Goal: Task Accomplishment & Management: Use online tool/utility

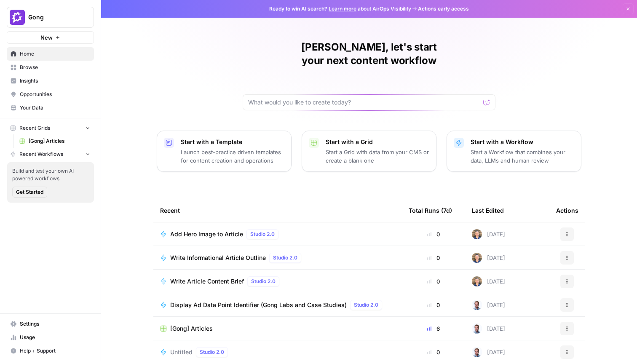
click at [32, 69] on span "Browse" at bounding box center [55, 68] width 70 height 8
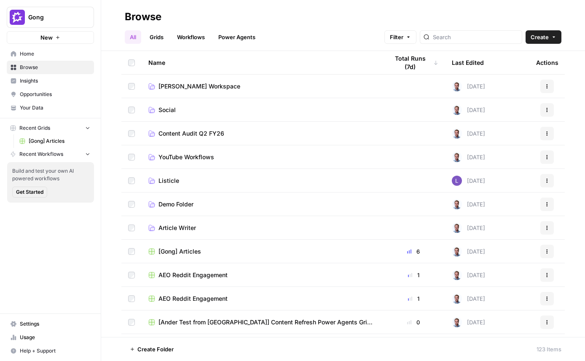
click at [163, 37] on link "Grids" at bounding box center [157, 36] width 24 height 13
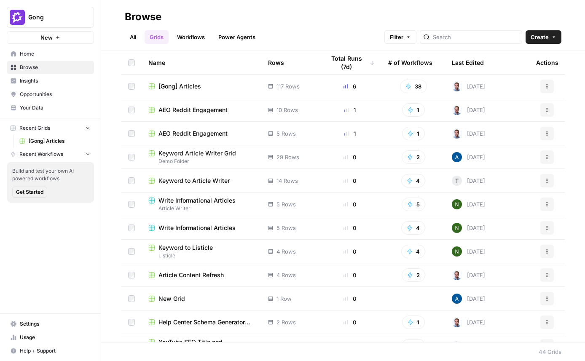
click at [167, 82] on span "[Gong] Articles" at bounding box center [179, 86] width 43 height 8
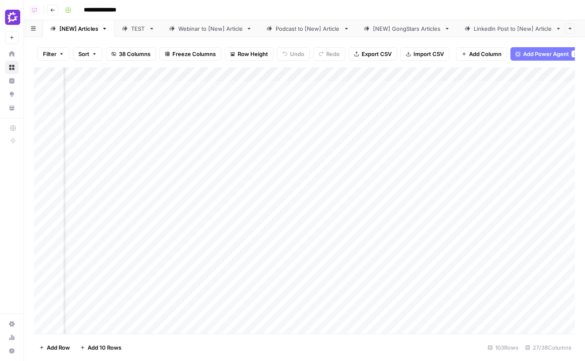
scroll to position [0, 155]
click at [480, 76] on div "Add Column" at bounding box center [304, 200] width 541 height 266
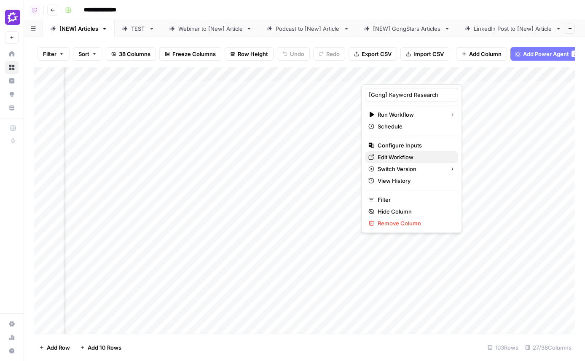
click at [405, 155] on span "Edit Workflow" at bounding box center [415, 157] width 74 height 8
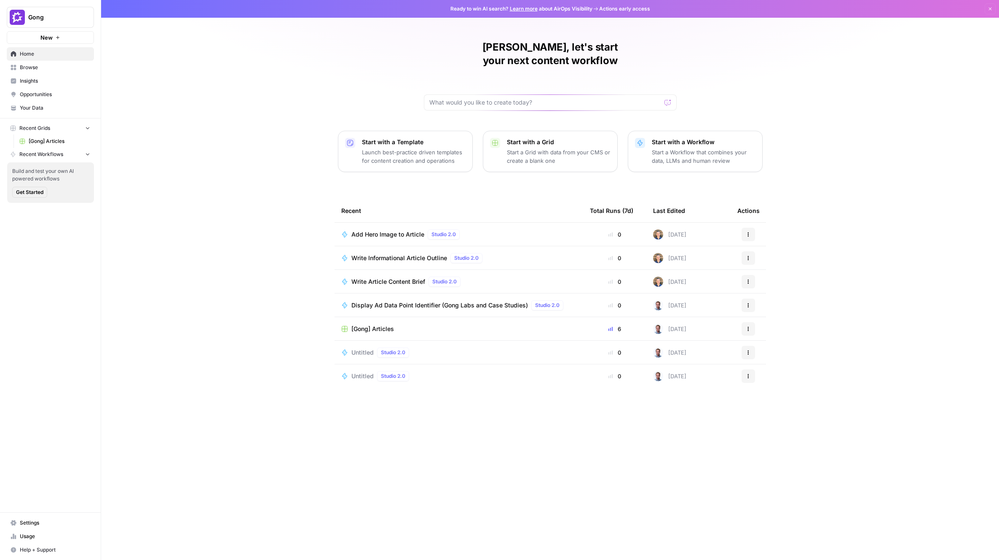
click at [54, 70] on span "Browse" at bounding box center [55, 68] width 70 height 8
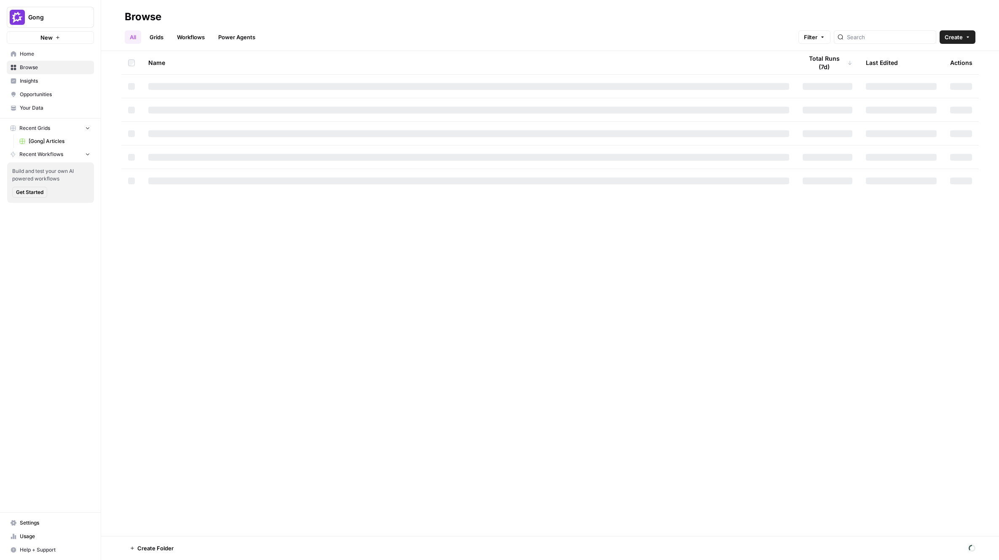
click at [156, 42] on link "Grids" at bounding box center [157, 36] width 24 height 13
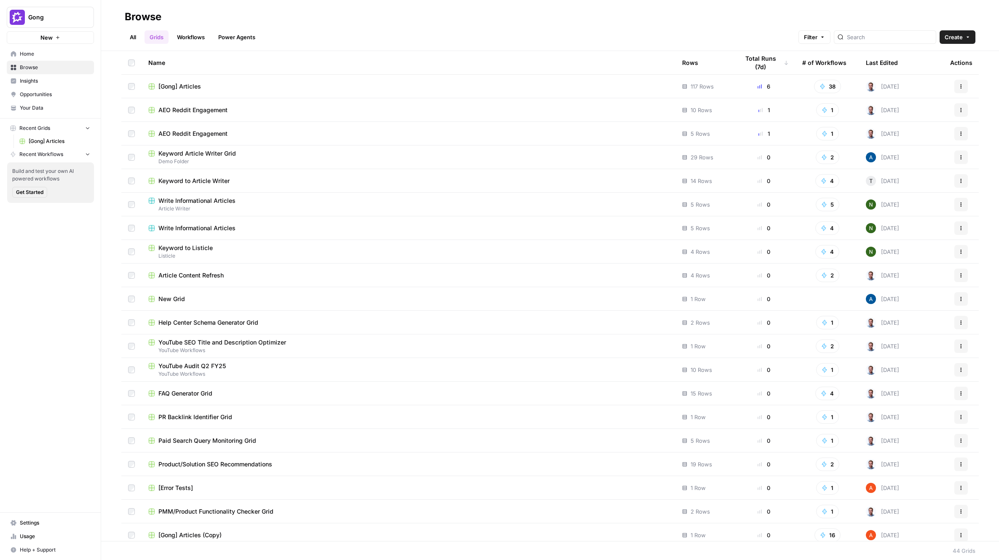
click at [202, 86] on div "[Gong] Articles" at bounding box center [408, 86] width 520 height 8
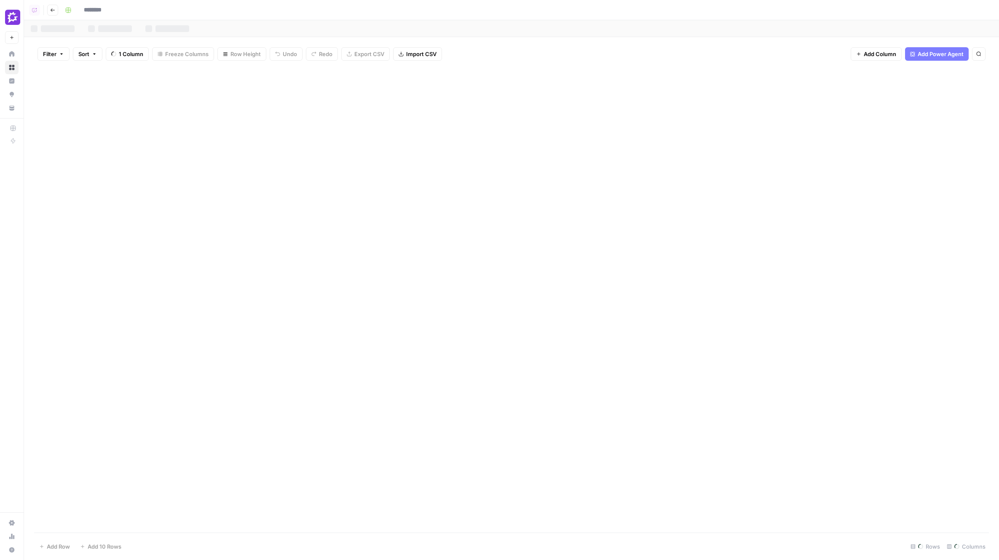
type input "**********"
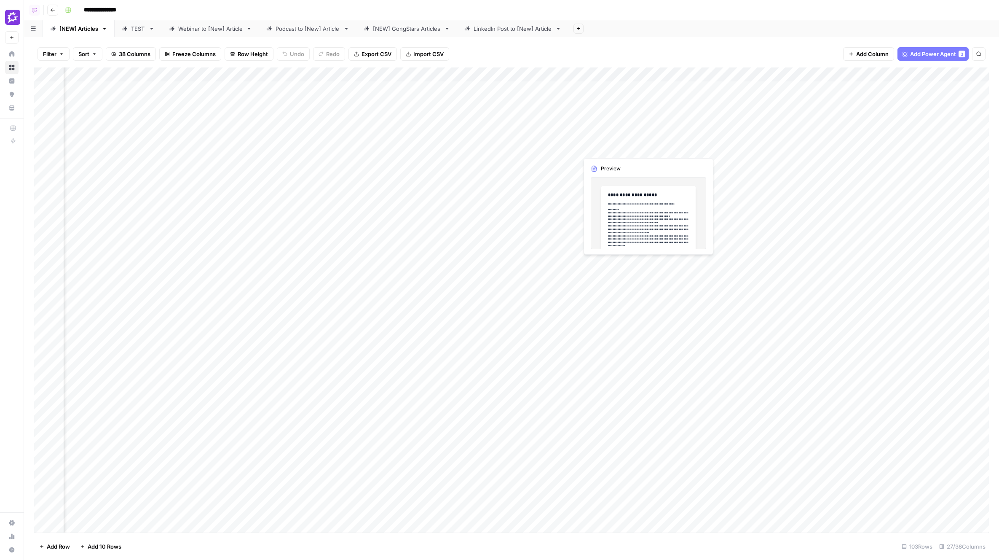
click at [597, 138] on div "Add Column" at bounding box center [511, 299] width 955 height 465
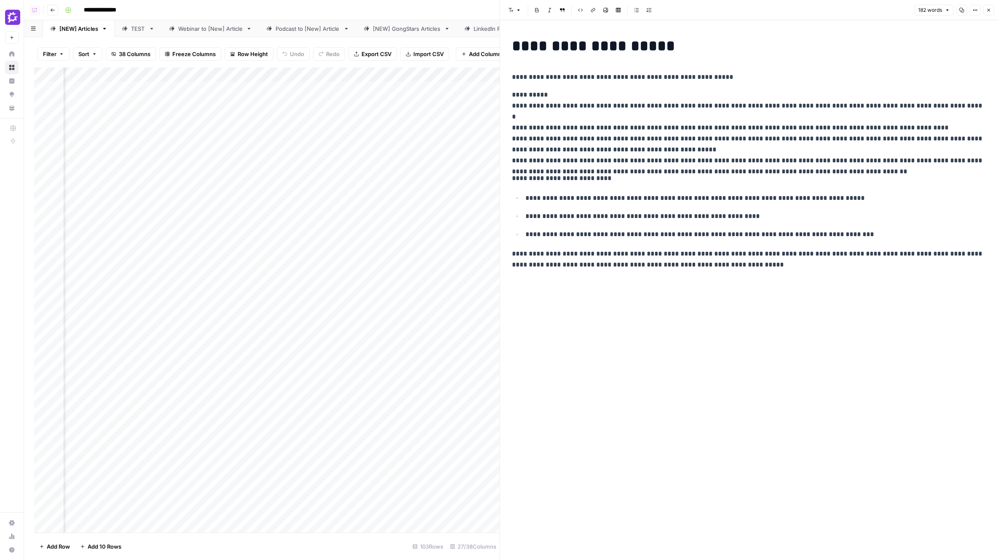
click at [989, 7] on button "Close" at bounding box center [988, 10] width 11 height 11
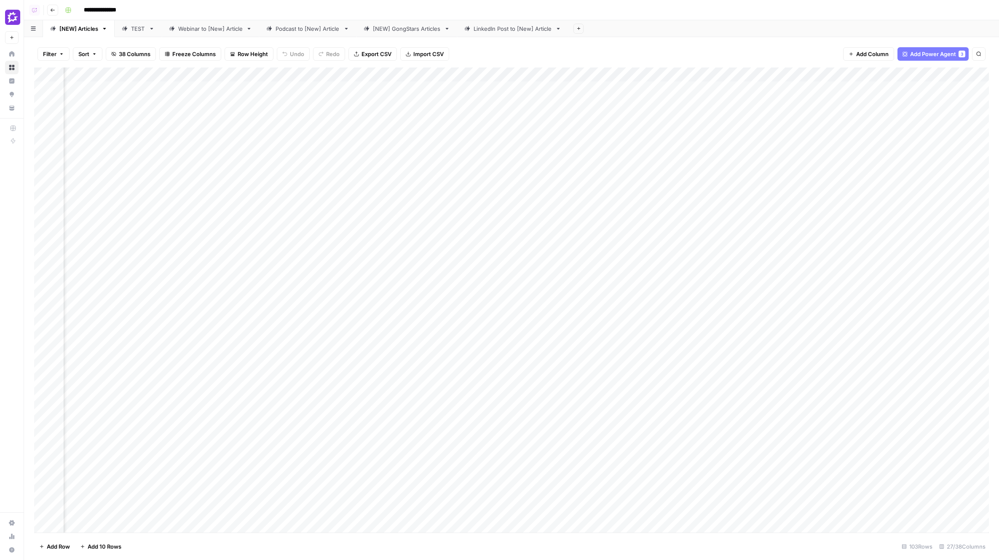
scroll to position [0, 295]
click at [714, 126] on div "Add Column" at bounding box center [511, 299] width 955 height 465
click at [713, 125] on div "Add Column" at bounding box center [511, 299] width 955 height 465
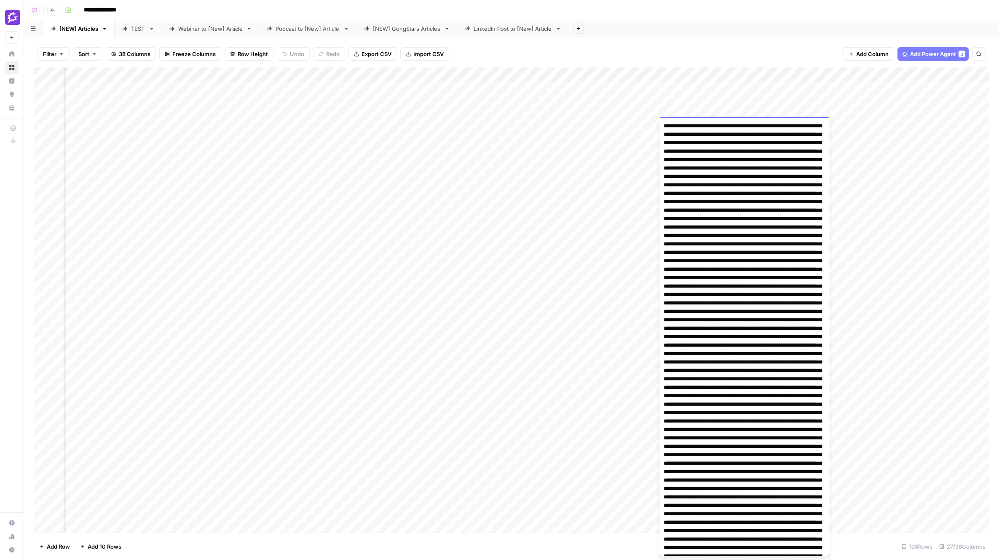
click at [710, 96] on div "Add Column" at bounding box center [511, 299] width 955 height 465
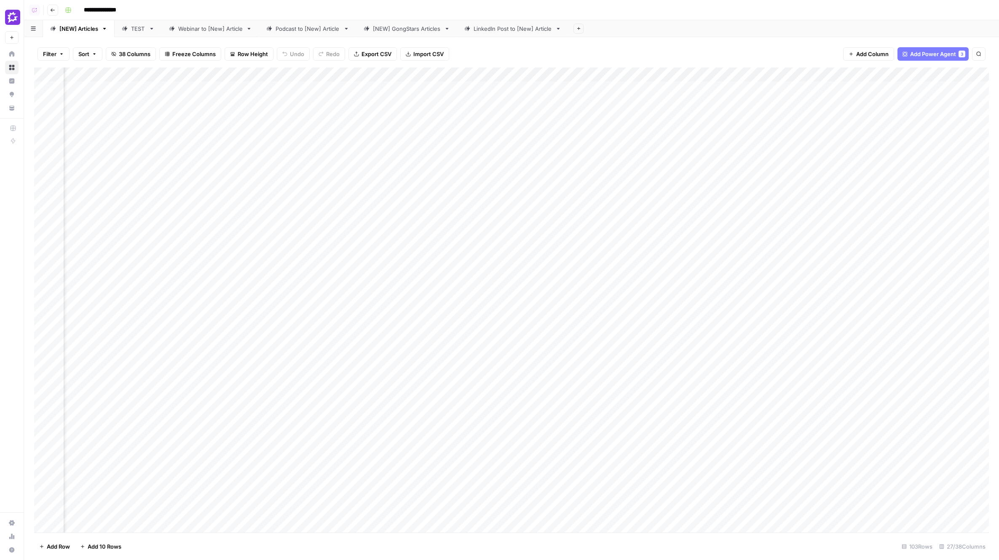
click at [851, 107] on div "Add Column" at bounding box center [511, 299] width 955 height 465
click at [398, 139] on div "Add Column" at bounding box center [511, 299] width 955 height 465
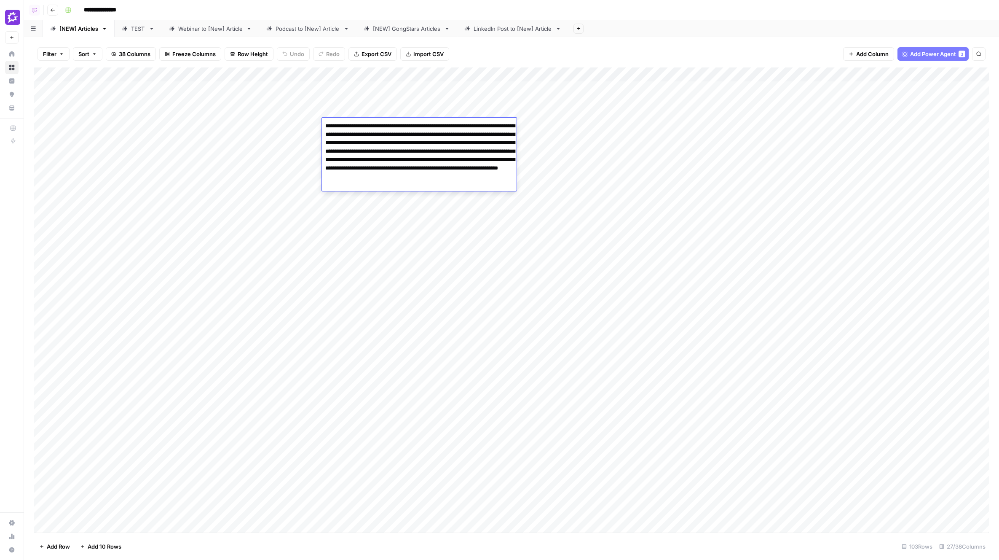
click at [390, 214] on div "Add Column" at bounding box center [511, 299] width 955 height 465
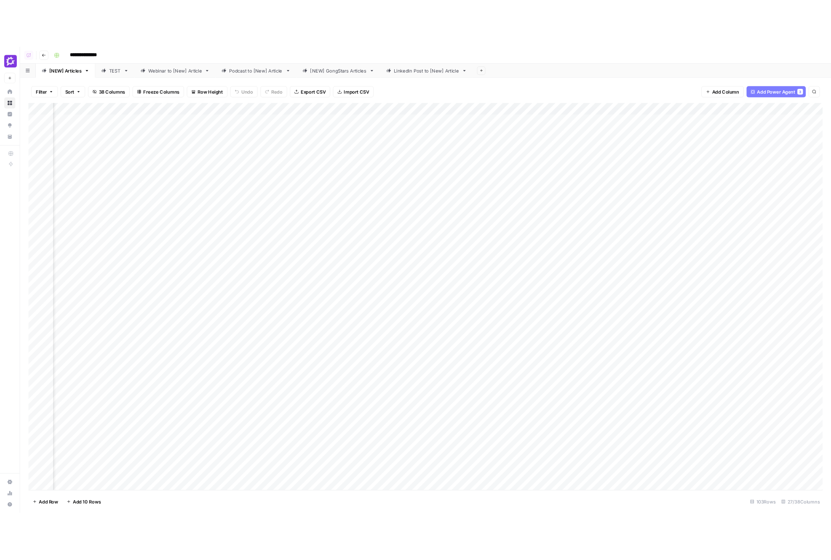
scroll to position [0, 245]
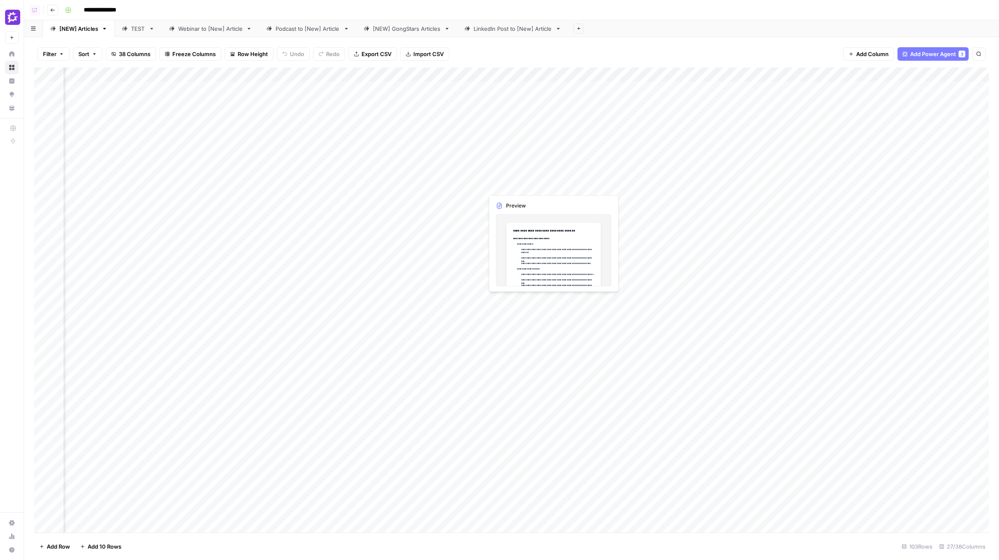
click at [506, 163] on div "Add Column" at bounding box center [511, 299] width 955 height 465
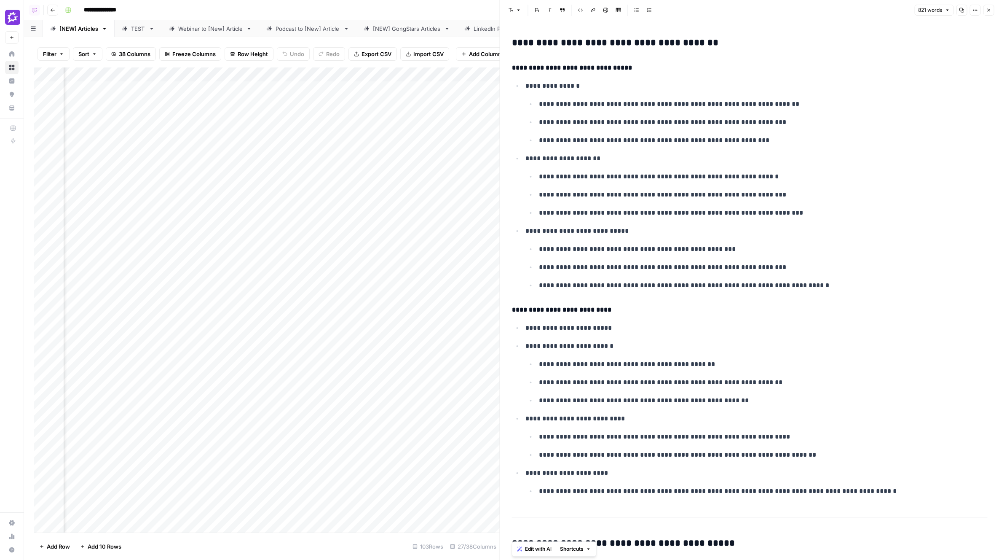
click at [991, 11] on icon "button" at bounding box center [988, 10] width 5 height 5
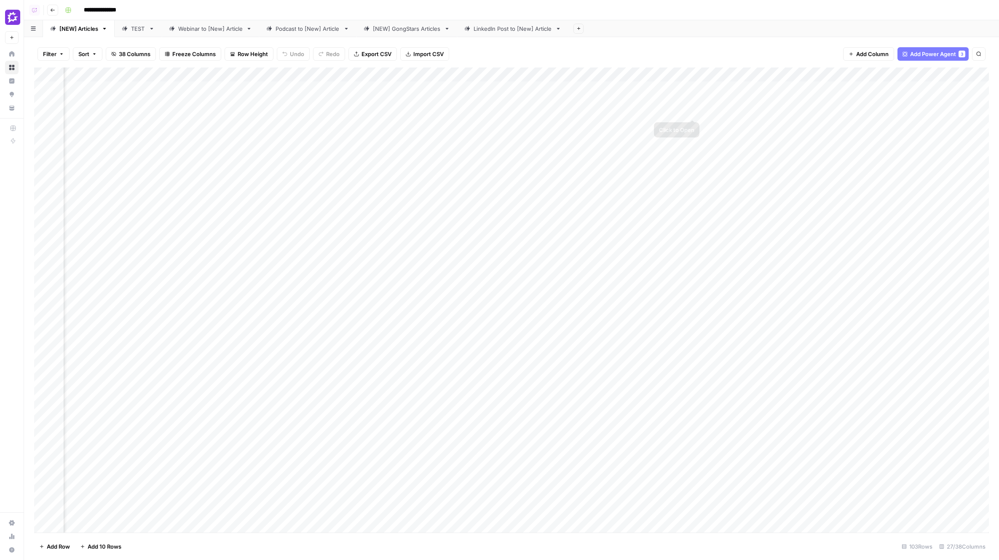
drag, startPoint x: 142, startPoint y: 96, endPoint x: 732, endPoint y: 83, distance: 590.9
click at [732, 83] on div "Add Column" at bounding box center [511, 299] width 955 height 465
click at [703, 53] on div "Filter Sort 38 Columns Freeze Columns Row Height Undo Redo Export CSV Import CS…" at bounding box center [511, 53] width 955 height 27
click at [692, 75] on div "Add Column" at bounding box center [511, 299] width 955 height 465
click at [667, 157] on span "Edit Workflow" at bounding box center [689, 157] width 74 height 8
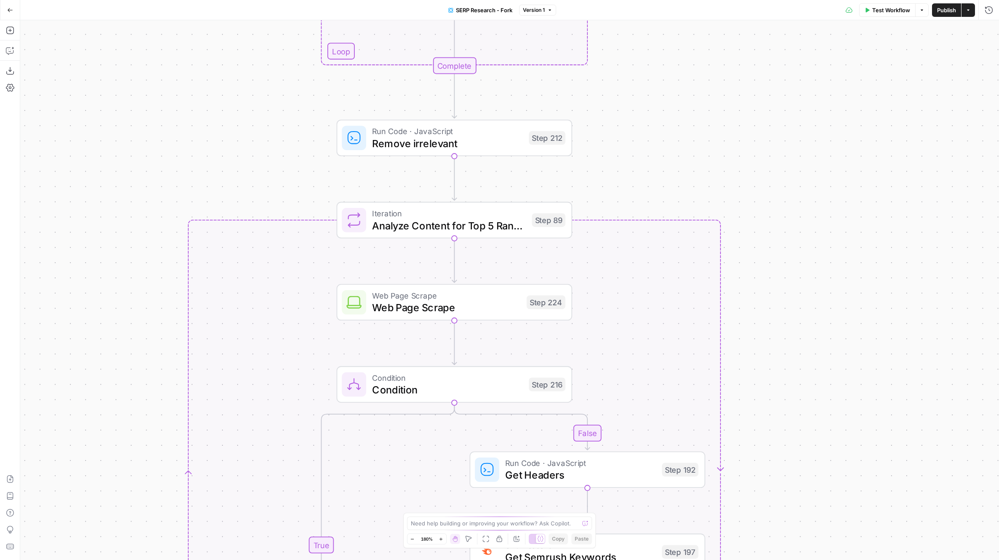
click at [540, 537] on icon at bounding box center [540, 538] width 6 height 6
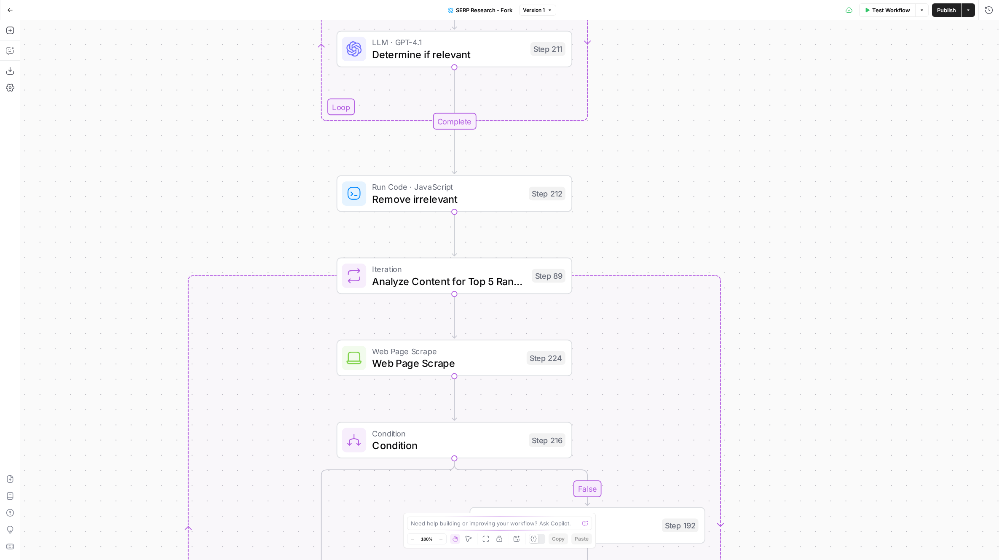
drag, startPoint x: 734, startPoint y: 102, endPoint x: 734, endPoint y: 155, distance: 53.9
click at [734, 156] on div "false true Workflow Set Inputs Inputs Run Code · Python Get SERP Parameters Ste…" at bounding box center [509, 289] width 979 height 539
click at [538, 539] on div at bounding box center [533, 538] width 9 height 9
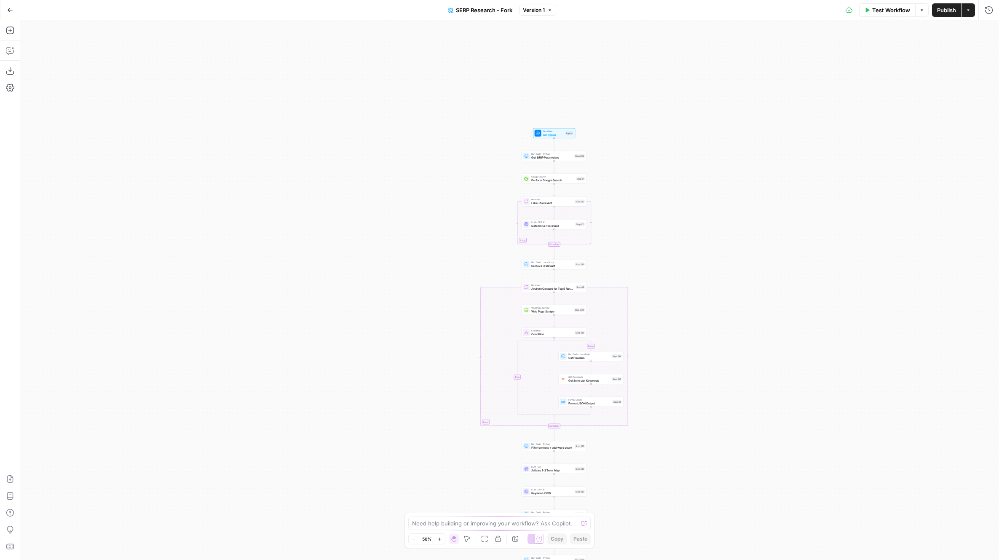
drag, startPoint x: 738, startPoint y: 228, endPoint x: 631, endPoint y: 218, distance: 107.5
click at [631, 218] on div "false true Workflow Set Inputs Inputs Run Code · Python Get SERP Parameters Ste…" at bounding box center [509, 289] width 979 height 539
drag, startPoint x: 676, startPoint y: 431, endPoint x: 675, endPoint y: 421, distance: 9.8
click at [676, 423] on div "false true Workflow Set Inputs Inputs Run Code · Python Get SERP Parameters Ste…" at bounding box center [509, 289] width 979 height 539
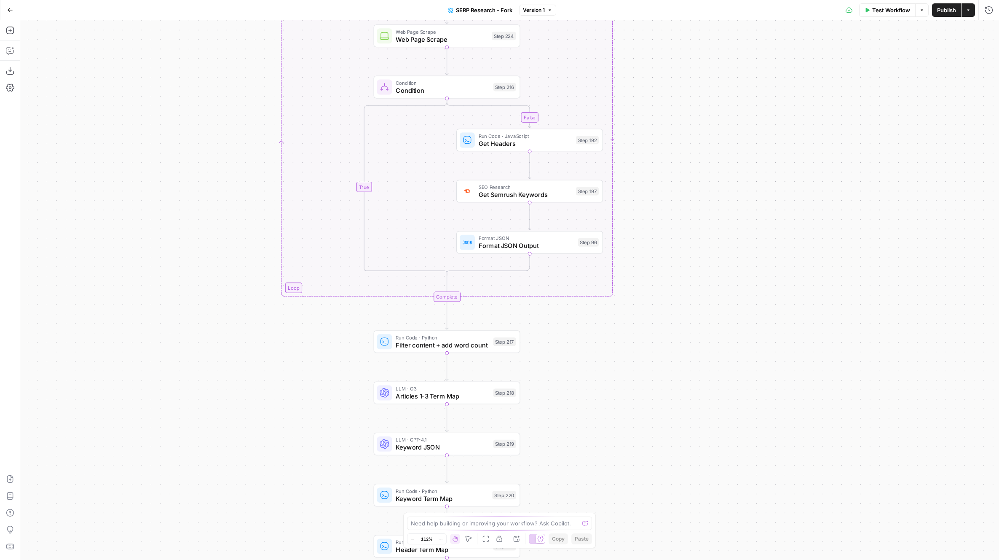
drag, startPoint x: 676, startPoint y: 383, endPoint x: 675, endPoint y: 269, distance: 113.8
click at [675, 269] on div "false true Workflow Set Inputs Inputs Run Code · Python Get SERP Parameters Ste…" at bounding box center [509, 289] width 979 height 539
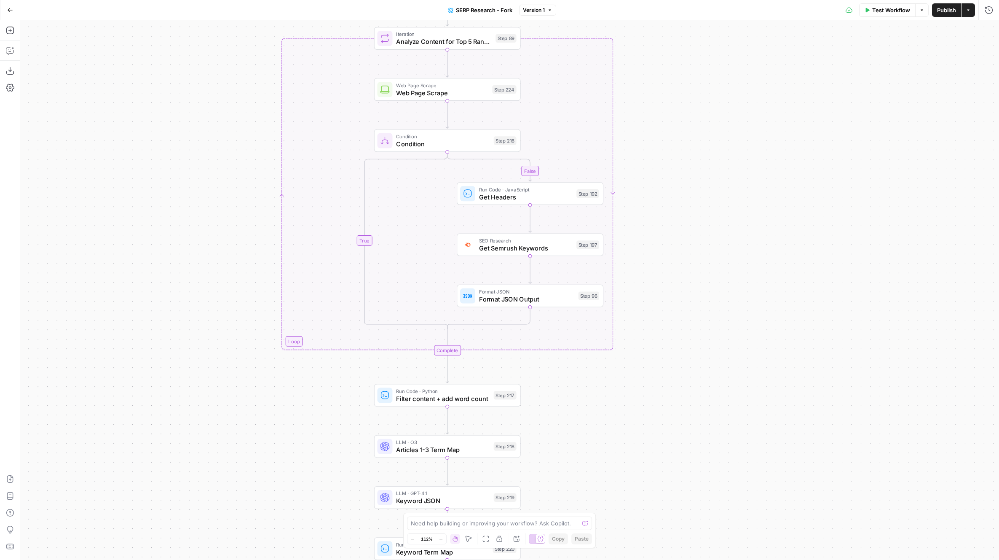
drag, startPoint x: 648, startPoint y: 120, endPoint x: 648, endPoint y: 173, distance: 53.1
click at [648, 173] on div "false true Workflow Set Inputs Inputs Run Code · Python Get SERP Parameters Ste…" at bounding box center [509, 289] width 979 height 539
click at [731, 141] on div "false true Workflow Set Inputs Inputs Run Code · Python Get SERP Parameters Ste…" at bounding box center [509, 289] width 979 height 539
click at [213, 165] on div "false true Workflow Set Inputs Inputs Run Code · Python Get SERP Parameters Ste…" at bounding box center [509, 289] width 979 height 539
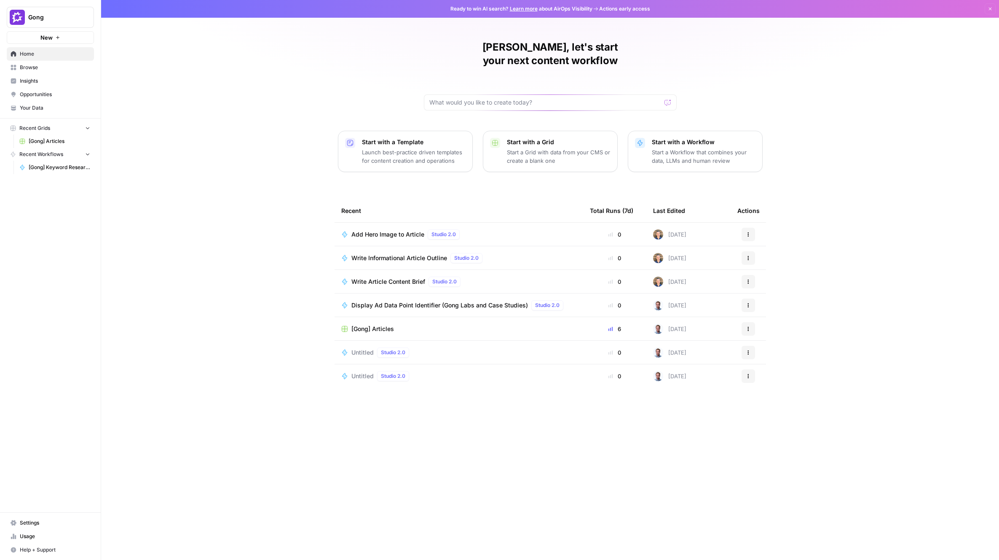
click at [30, 78] on span "Insights" at bounding box center [55, 81] width 70 height 8
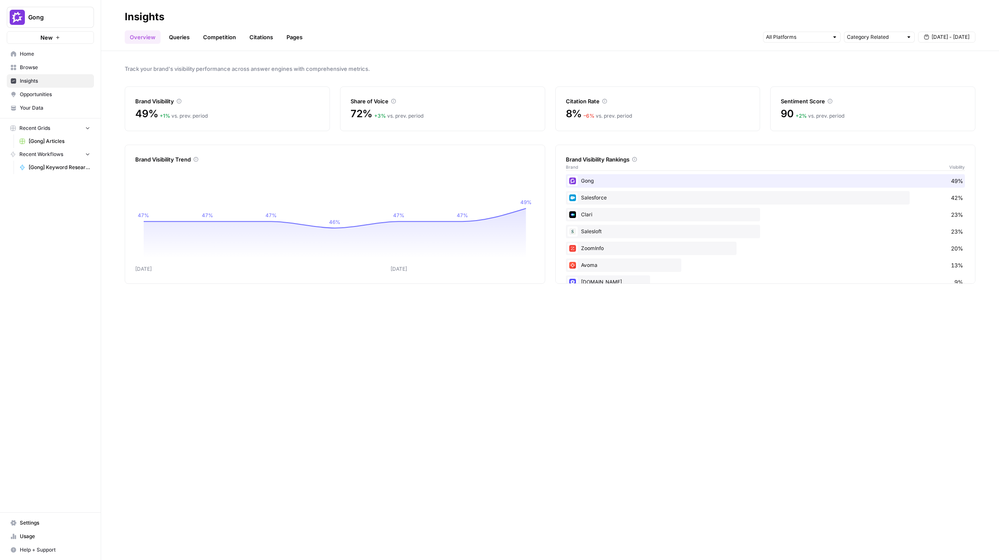
click at [183, 38] on link "Queries" at bounding box center [179, 36] width 31 height 13
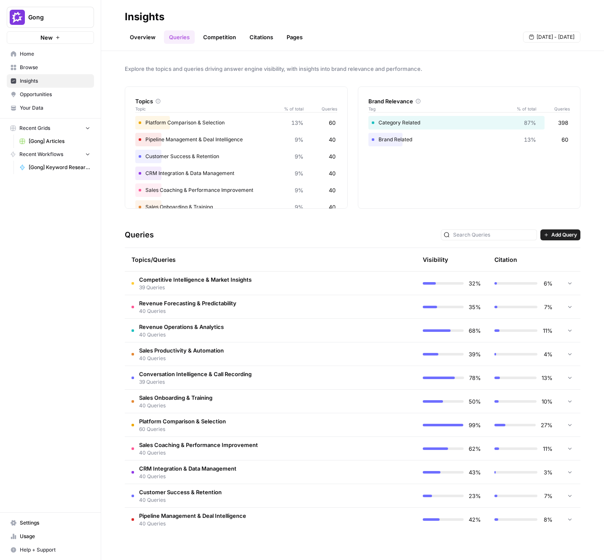
click at [135, 38] on link "Overview" at bounding box center [143, 36] width 36 height 13
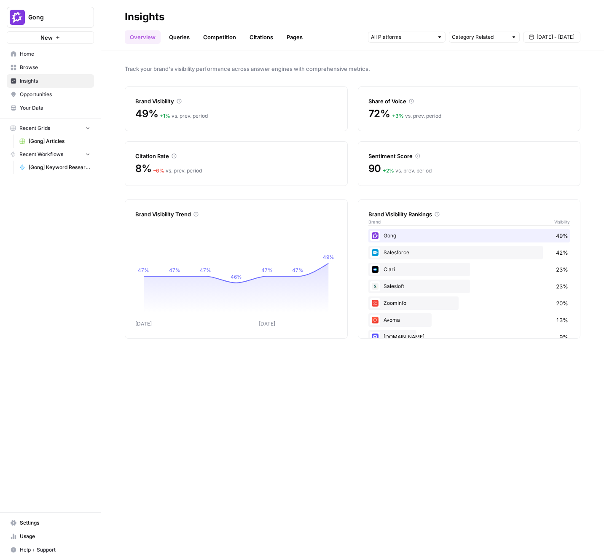
click at [184, 30] on link "Queries" at bounding box center [179, 36] width 31 height 13
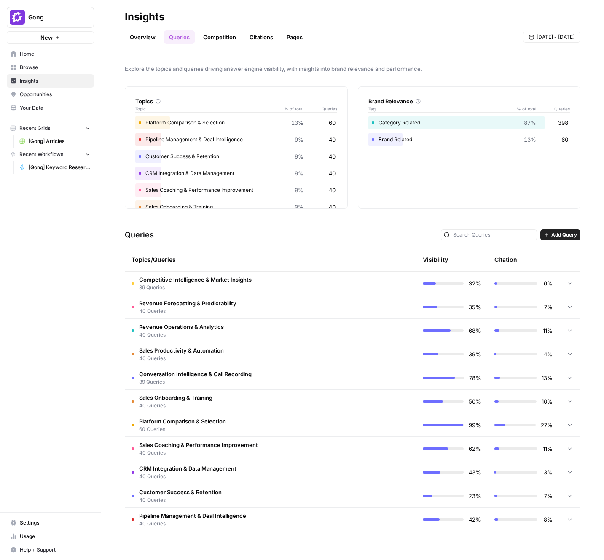
click at [203, 289] on span "39 Queries" at bounding box center [195, 288] width 113 height 8
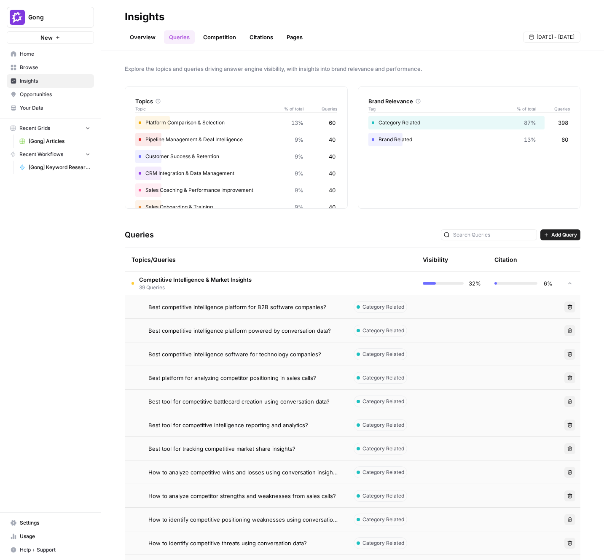
click at [214, 35] on link "Competition" at bounding box center [219, 36] width 43 height 13
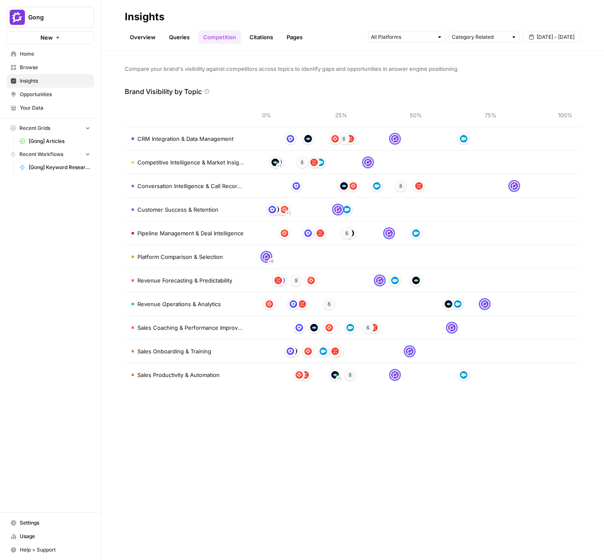
click at [263, 38] on link "Citations" at bounding box center [261, 36] width 34 height 13
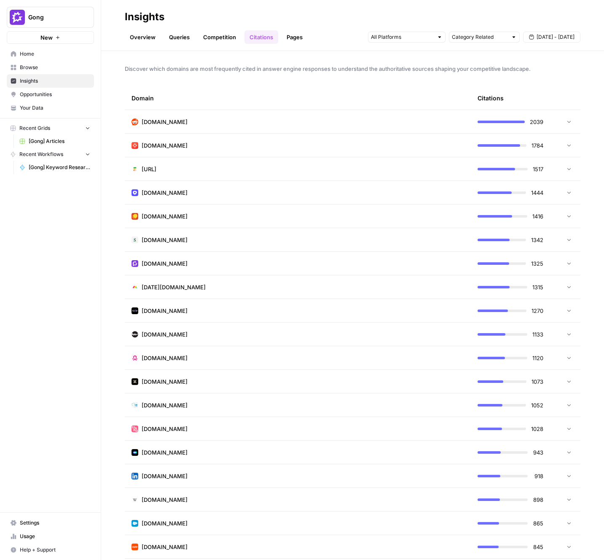
click at [30, 95] on span "Opportunities" at bounding box center [55, 95] width 70 height 8
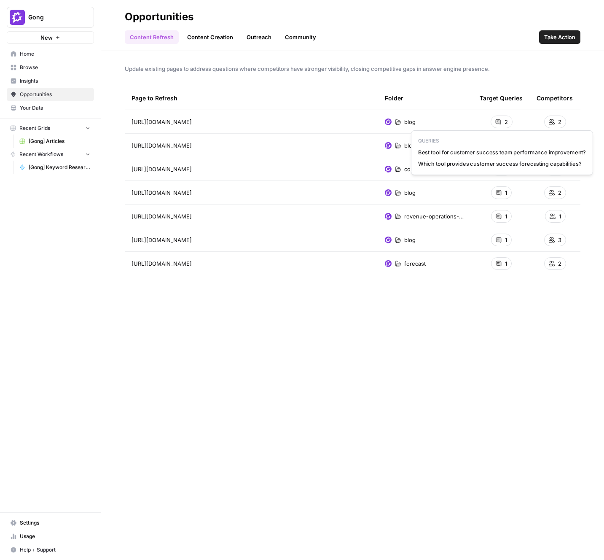
click at [503, 123] on div "2" at bounding box center [501, 121] width 22 height 13
click at [499, 124] on icon at bounding box center [498, 122] width 6 height 6
click at [198, 32] on link "Content Creation" at bounding box center [210, 36] width 56 height 13
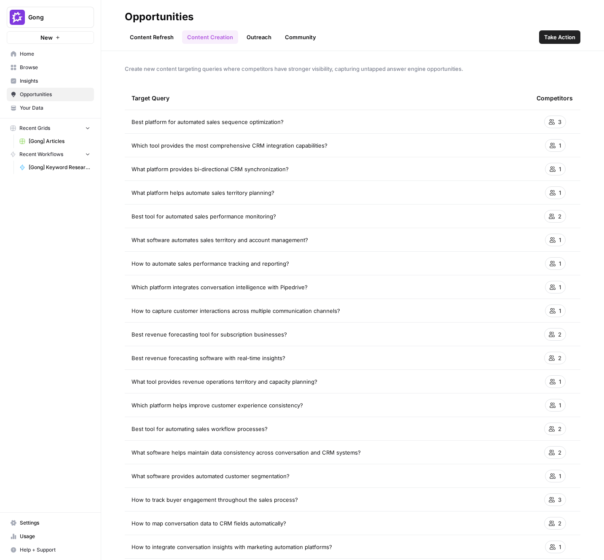
click at [265, 43] on link "Outreach" at bounding box center [258, 36] width 35 height 13
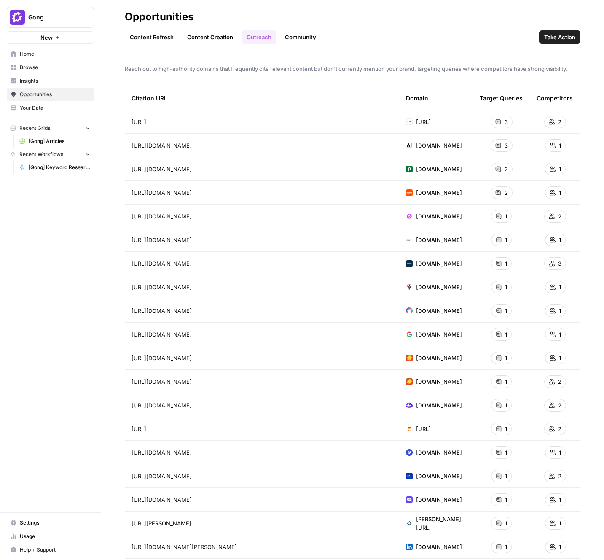
click at [302, 41] on link "Community" at bounding box center [300, 36] width 41 height 13
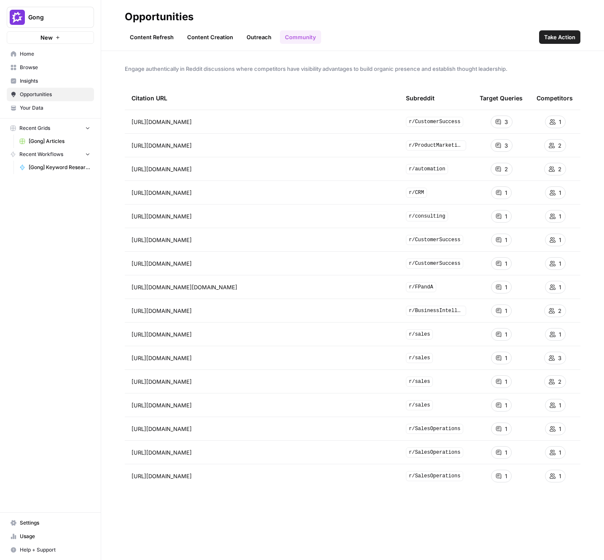
click at [447, 63] on div "Engage authentically in Reddit discussions where competitors have visibility ad…" at bounding box center [352, 305] width 503 height 509
click at [34, 138] on span "[Gong] Articles" at bounding box center [60, 141] width 62 height 8
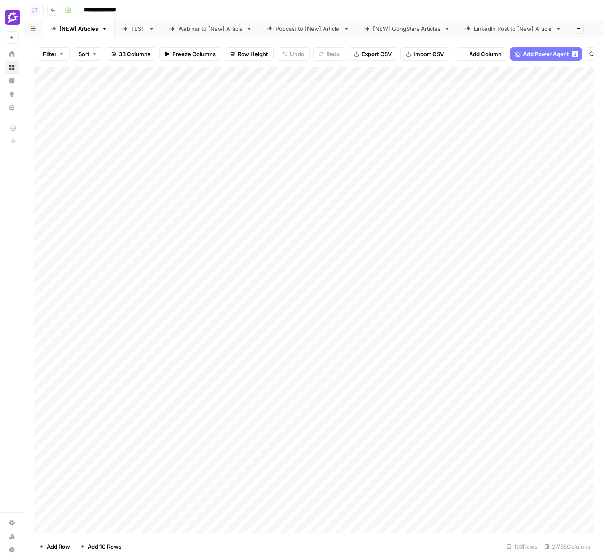
click at [601, 175] on div "Filter Sort 38 Columns Freeze Columns Row Height Undo Redo Export CSV Import CS…" at bounding box center [314, 298] width 580 height 522
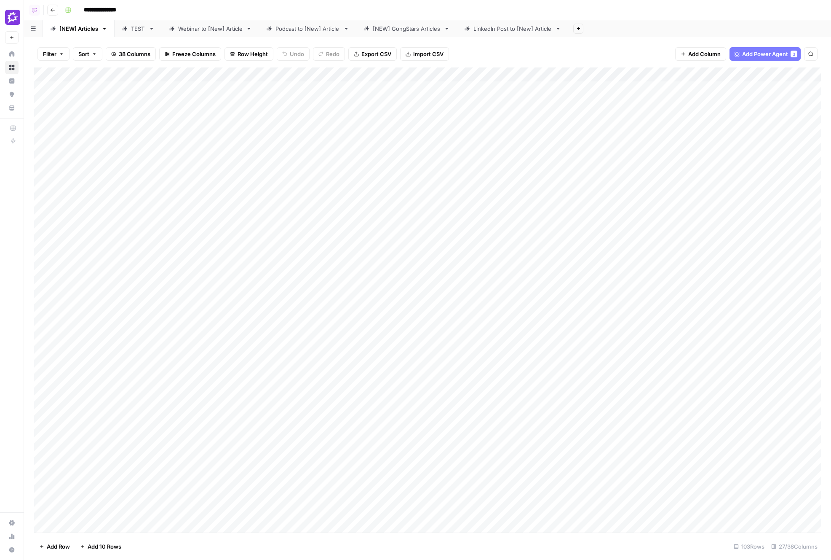
drag, startPoint x: 410, startPoint y: 241, endPoint x: 405, endPoint y: 438, distance: 196.4
click at [405, 438] on div "Add Column" at bounding box center [427, 299] width 787 height 465
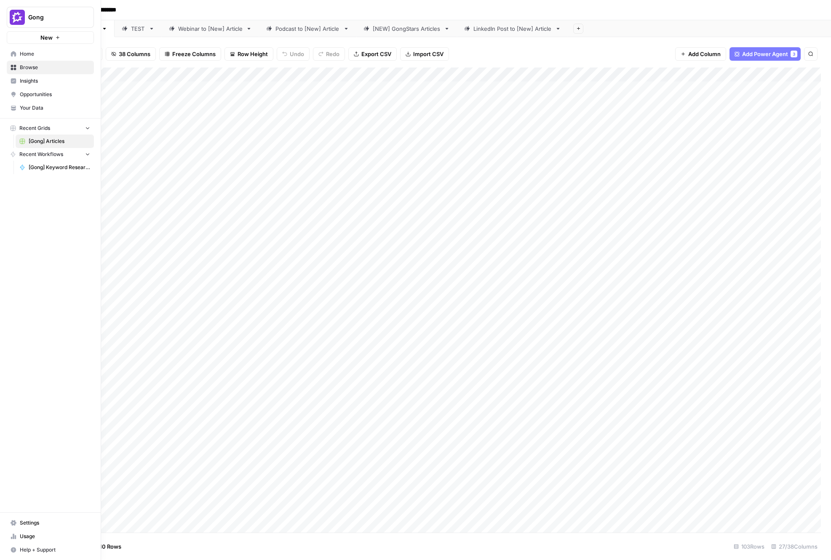
click at [27, 92] on span "Opportunities" at bounding box center [55, 95] width 70 height 8
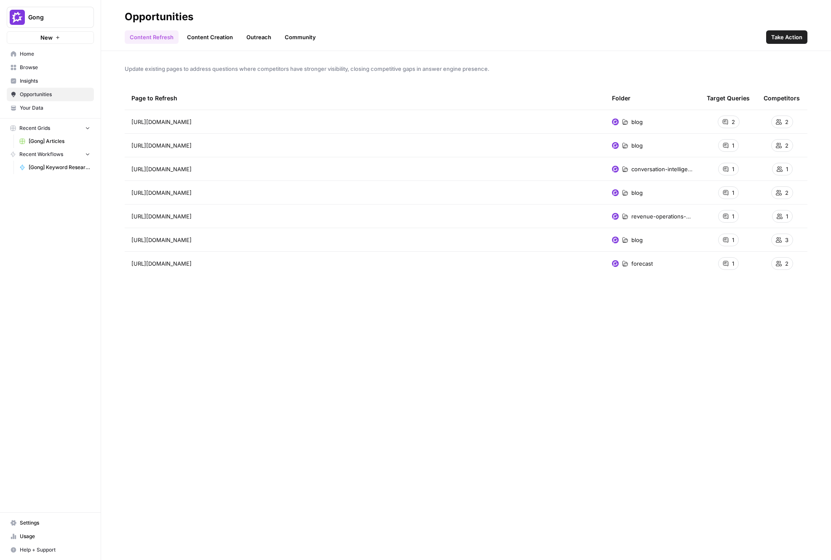
click at [29, 81] on span "Insights" at bounding box center [55, 81] width 70 height 8
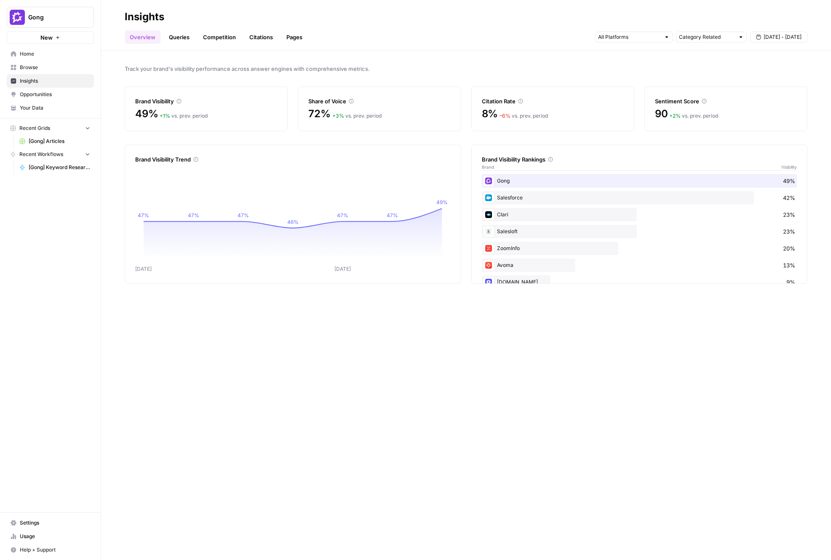
click at [29, 91] on span "Opportunities" at bounding box center [55, 95] width 70 height 8
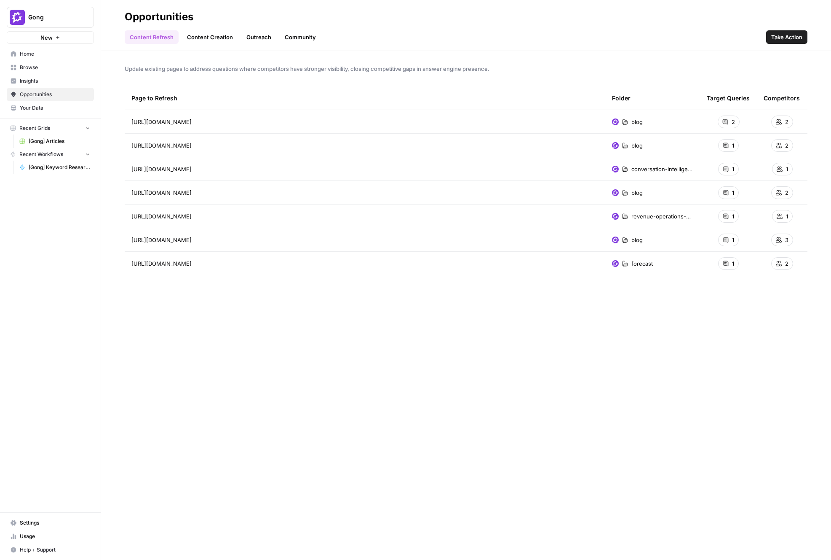
click at [30, 86] on link "Insights" at bounding box center [50, 80] width 87 height 13
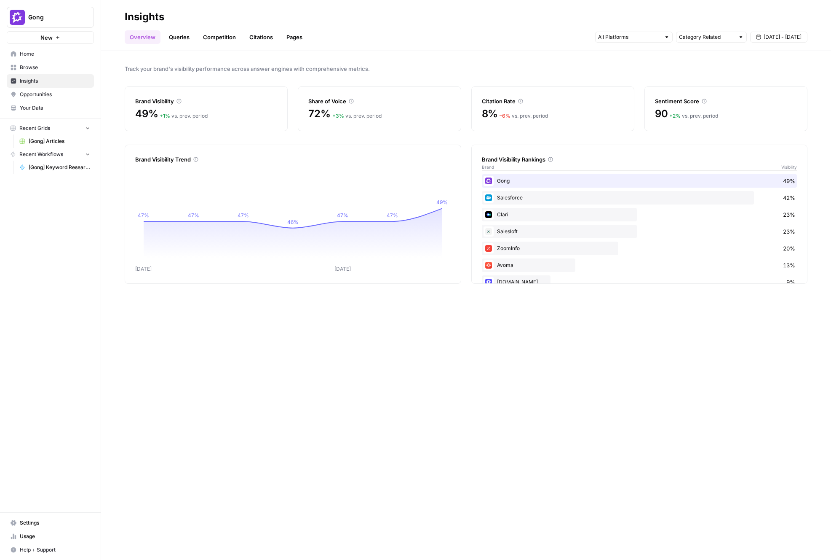
click at [265, 64] on div "Track your brand's visibility performance across answer engines with comprehens…" at bounding box center [466, 305] width 730 height 509
click at [267, 65] on span "Track your brand's visibility performance across answer engines with comprehens…" at bounding box center [466, 68] width 683 height 8
click at [287, 65] on span "Track your brand's visibility performance across answer engines with comprehens…" at bounding box center [466, 68] width 683 height 8
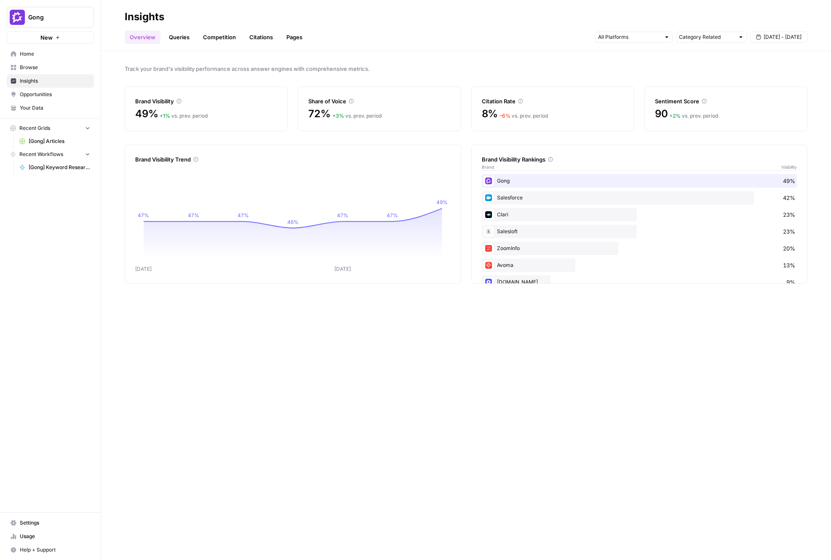
click at [24, 65] on span "Browse" at bounding box center [55, 68] width 70 height 8
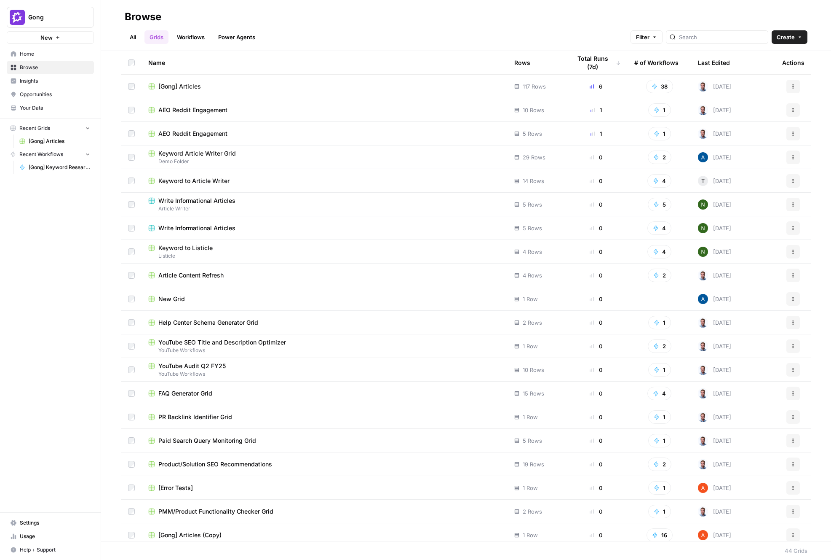
click at [205, 112] on span "AEO Reddit Engagement" at bounding box center [192, 110] width 69 height 8
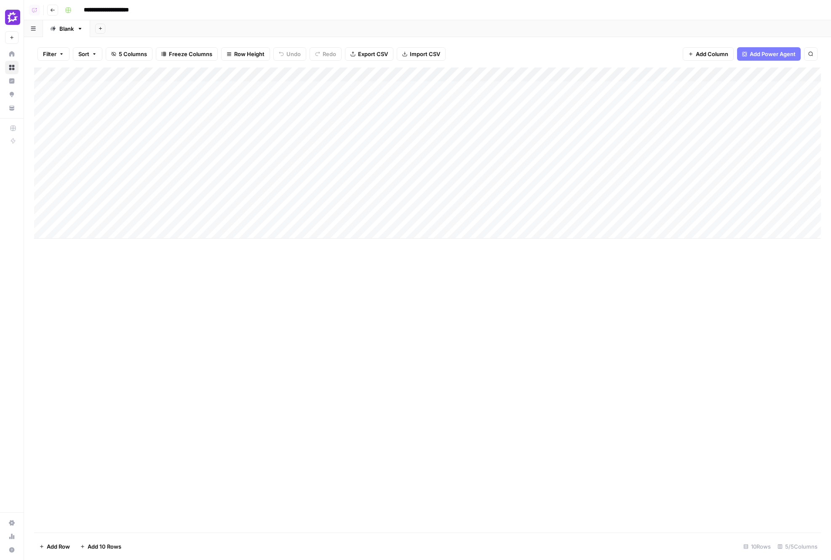
click at [51, 12] on button "Go back" at bounding box center [52, 10] width 11 height 11
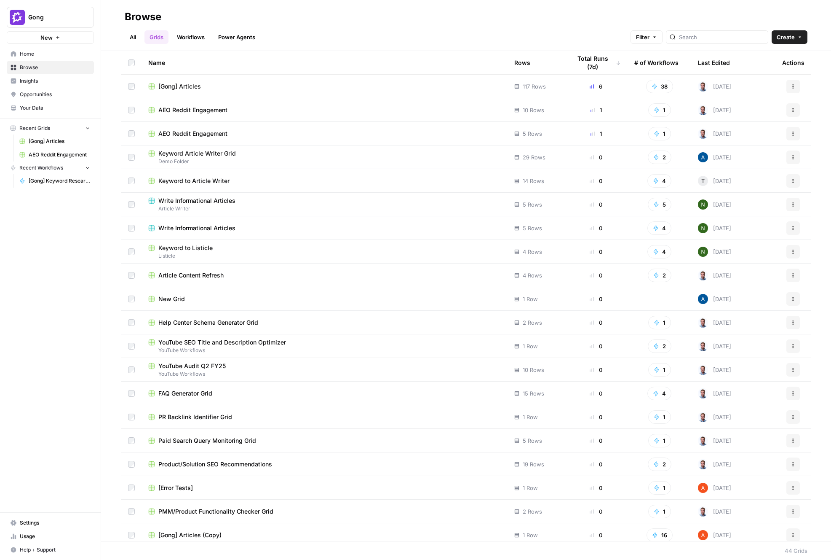
click at [185, 226] on span "Write Informational Articles" at bounding box center [196, 228] width 77 height 8
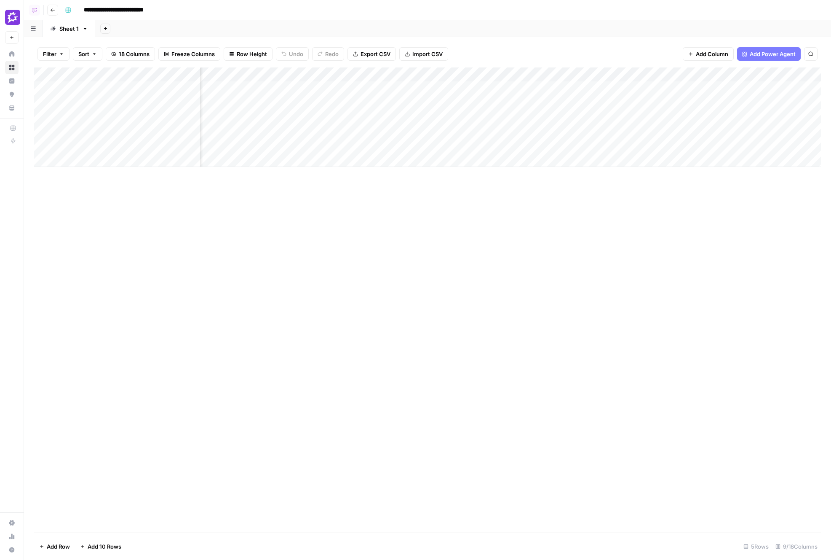
scroll to position [0, 50]
click at [620, 74] on div "Add Column" at bounding box center [427, 116] width 787 height 99
click at [565, 157] on span "Edit Workflow" at bounding box center [576, 157] width 74 height 8
click at [389, 245] on div "Add Column" at bounding box center [427, 299] width 787 height 465
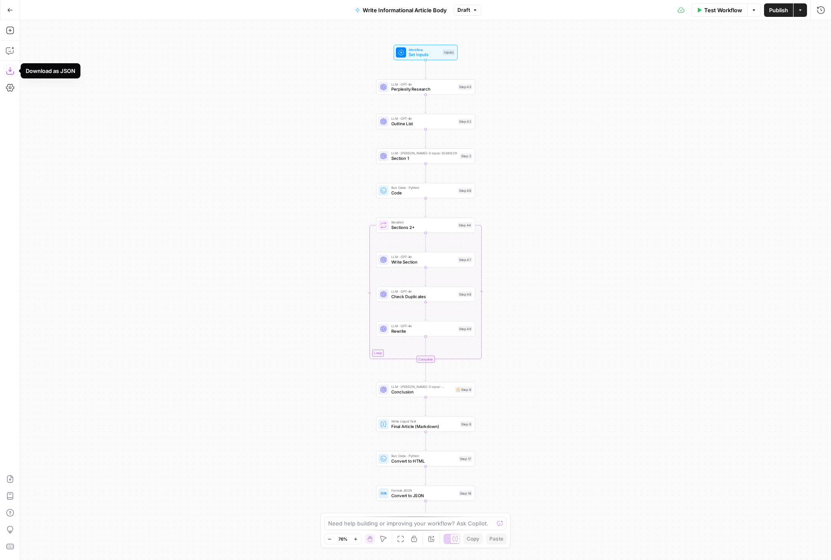
click at [7, 70] on icon "button" at bounding box center [10, 71] width 8 height 8
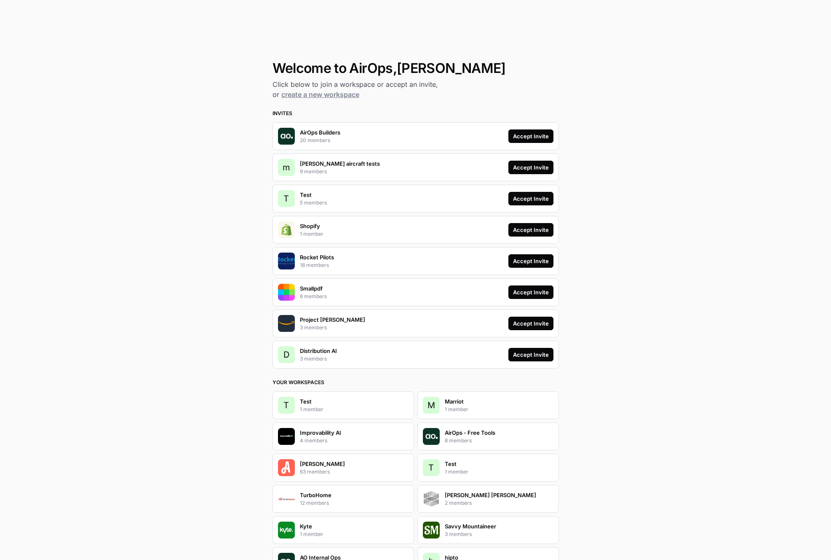
click at [530, 129] on div "AirOps Builders 20 members Accept Invite" at bounding box center [416, 136] width 287 height 28
click at [530, 133] on div "Accept Invite" at bounding box center [531, 136] width 36 height 8
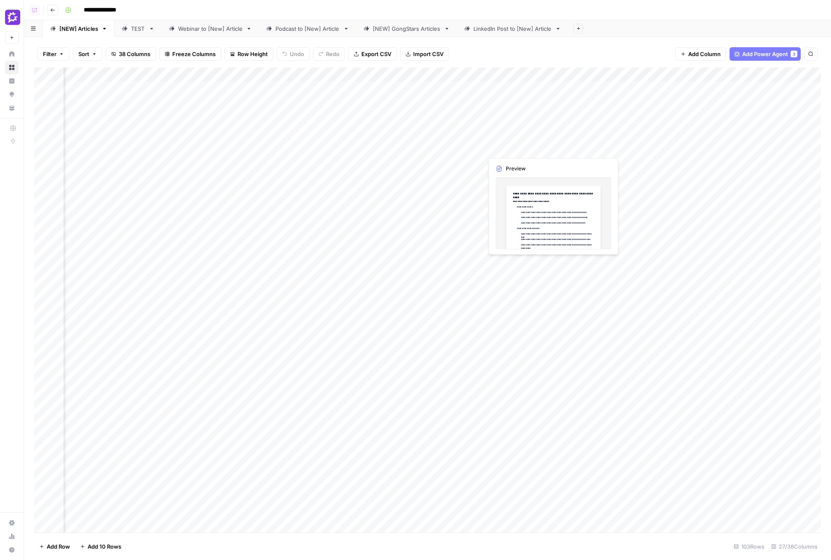
scroll to position [0, 245]
click at [595, 48] on div "Filter Sort 38 Columns Freeze Columns Row Height Undo Redo Export CSV Import CS…" at bounding box center [427, 53] width 787 height 27
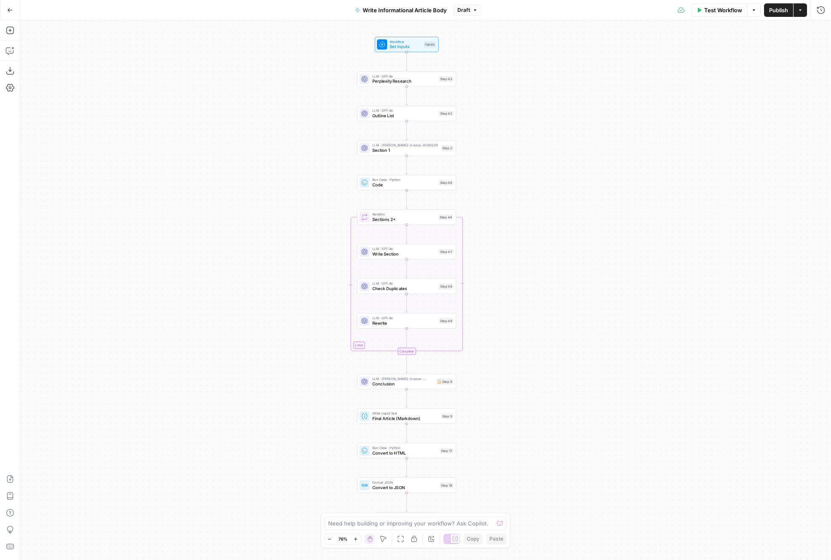
drag, startPoint x: 328, startPoint y: 134, endPoint x: 309, endPoint y: 126, distance: 20.6
click at [309, 126] on div "Workflow Set Inputs Inputs LLM · GPT-4o Perplexity Research Step 43 LLM · GPT-4…" at bounding box center [425, 289] width 811 height 539
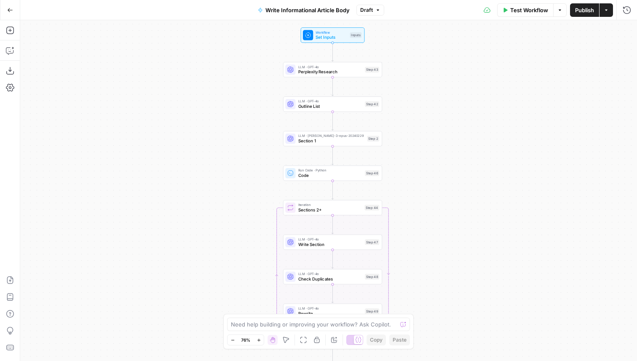
drag, startPoint x: 262, startPoint y: 80, endPoint x: 224, endPoint y: 75, distance: 37.9
click at [224, 76] on div "Workflow Set Inputs Inputs LLM · GPT-4o Perplexity Research Step 43 LLM · GPT-4…" at bounding box center [328, 190] width 617 height 341
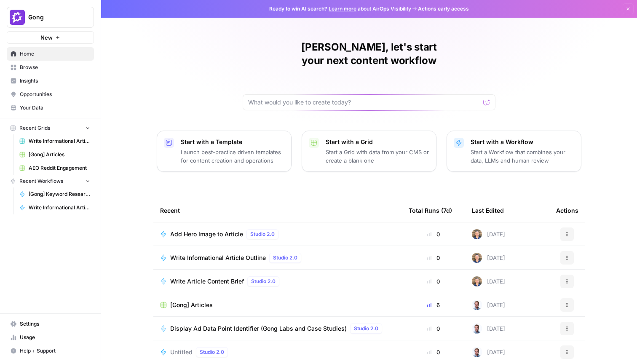
click at [49, 68] on span "Browse" at bounding box center [55, 68] width 70 height 8
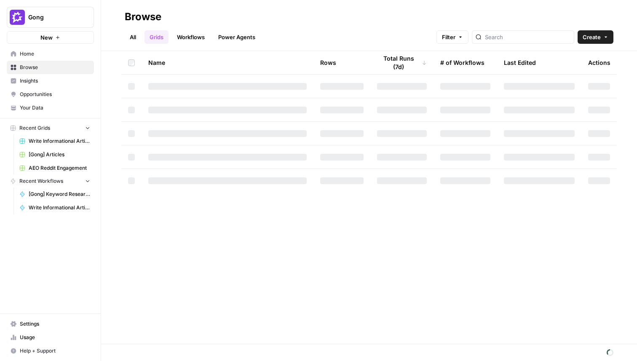
click at [46, 79] on span "Insights" at bounding box center [55, 81] width 70 height 8
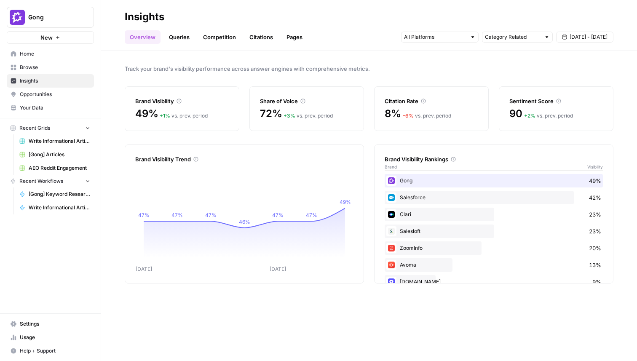
click at [298, 35] on link "Pages" at bounding box center [294, 36] width 26 height 13
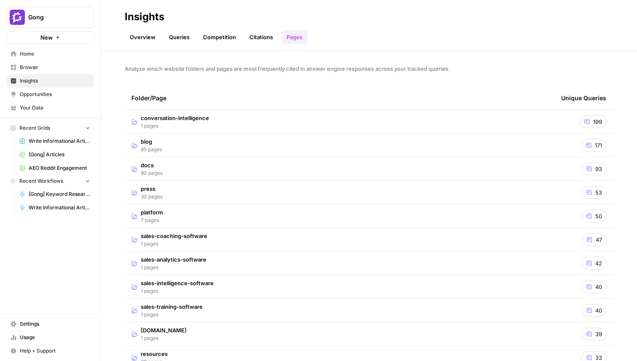
click at [187, 123] on span "1 pages" at bounding box center [175, 126] width 68 height 8
click at [180, 170] on td "blog 85 pages" at bounding box center [340, 168] width 430 height 23
